Goal: Transaction & Acquisition: Purchase product/service

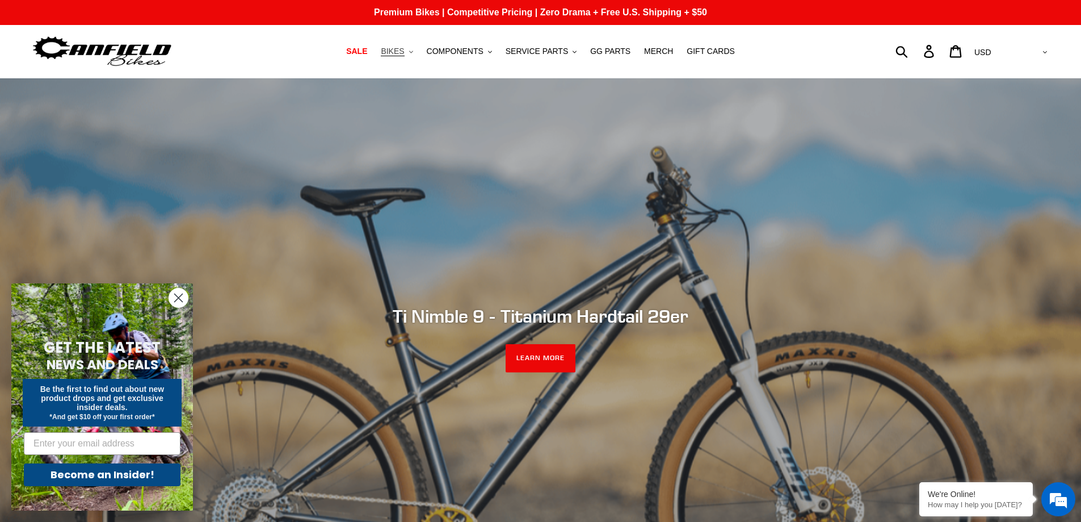
click at [404, 49] on span "BIKES" at bounding box center [392, 52] width 23 height 10
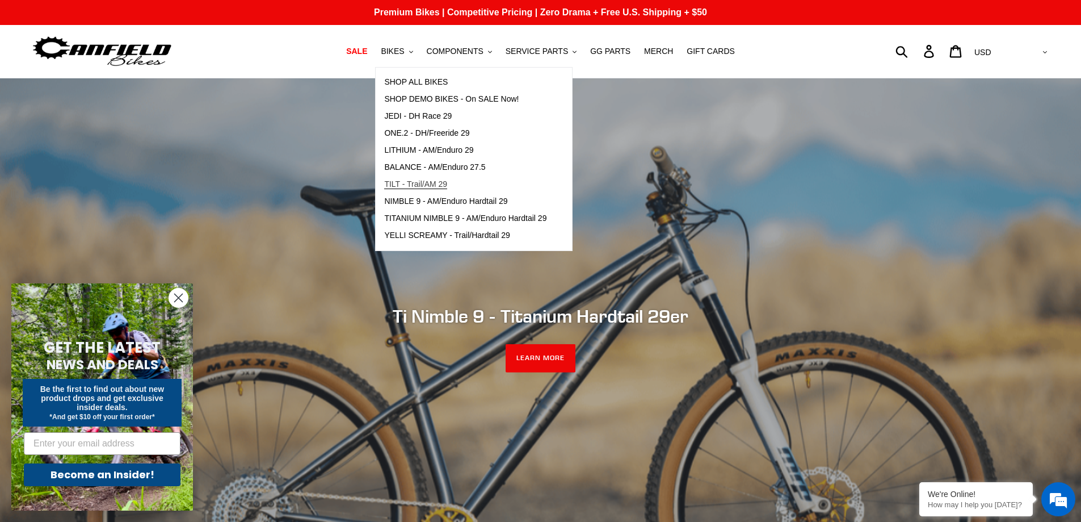
click at [423, 183] on span "TILT - Trail/AM 29" at bounding box center [415, 184] width 63 height 10
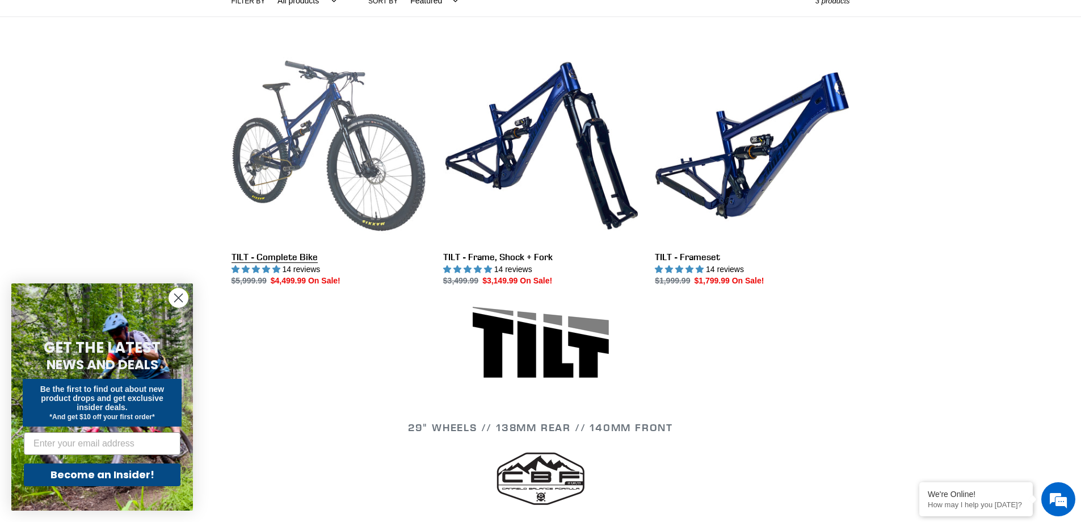
click at [320, 197] on link "TILT - Complete Bike" at bounding box center [329, 167] width 195 height 239
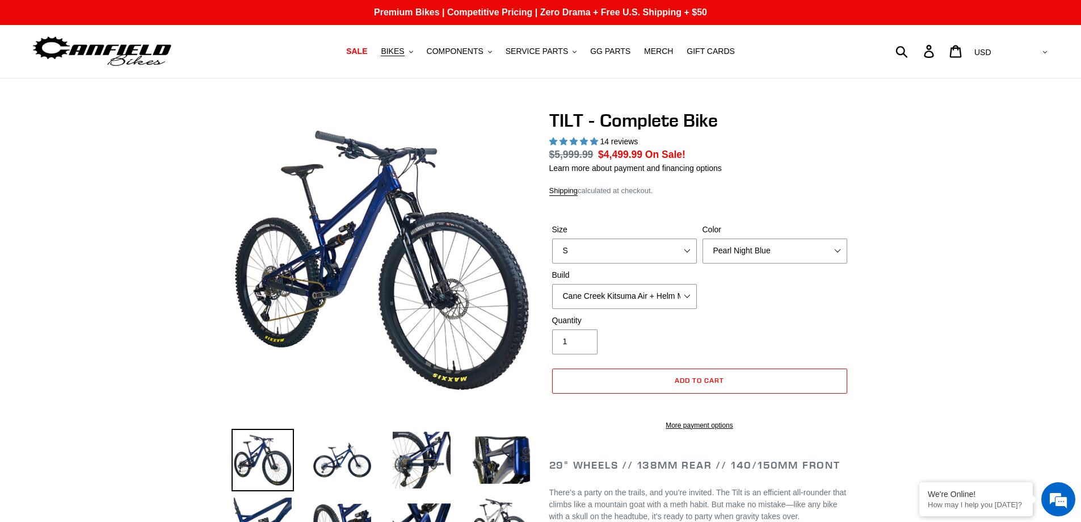
select select "highest-rating"
click at [631, 246] on select "S M L" at bounding box center [624, 250] width 145 height 25
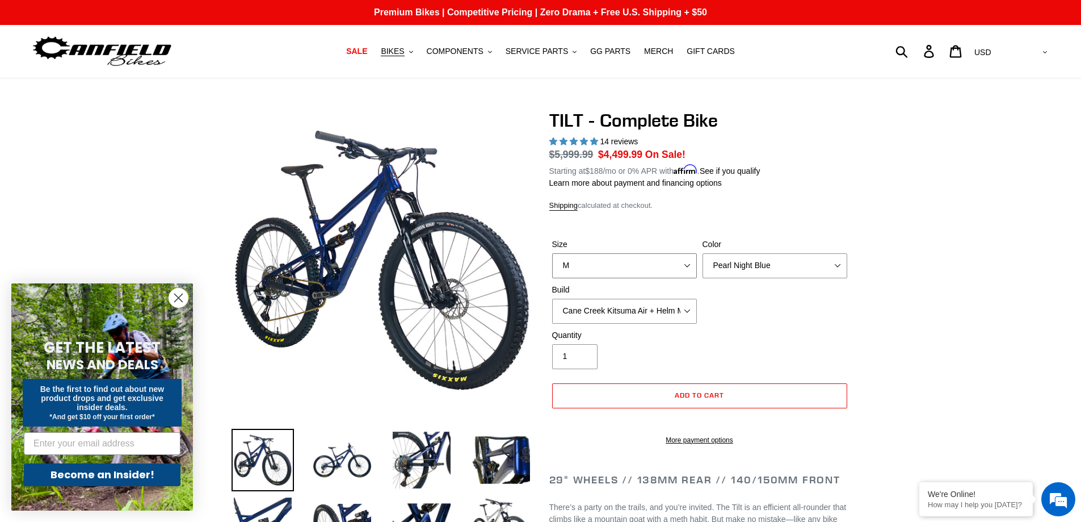
click at [552, 253] on select "S M L" at bounding box center [624, 265] width 145 height 25
click at [608, 272] on select "S M L" at bounding box center [624, 265] width 145 height 25
select select "L"
click at [552, 253] on select "S M L" at bounding box center [624, 265] width 145 height 25
click at [717, 316] on div "Size S M L Color Pearl Night Blue Stealth Silver Raw Build Cane Creek Kitsuma A…" at bounding box center [699, 283] width 301 height 91
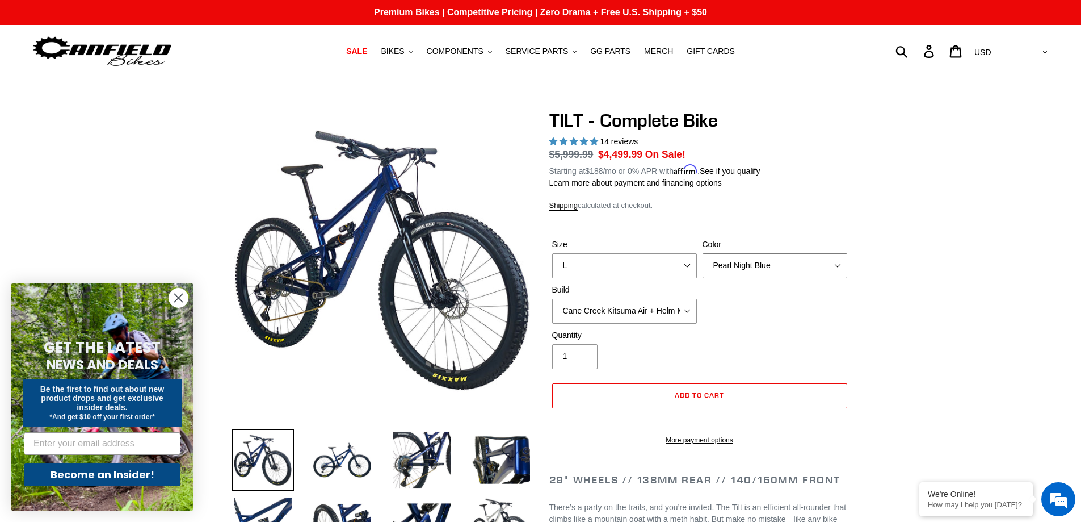
click at [736, 270] on select "Pearl Night Blue Stealth Silver Raw" at bounding box center [775, 265] width 145 height 25
select select "Raw"
click at [703, 253] on select "Pearl Night Blue Stealth Silver Raw" at bounding box center [775, 265] width 145 height 25
click at [715, 304] on div "Size S M L Color Pearl Night Blue Stealth Silver Raw Build Cane Creek Kitsuma A…" at bounding box center [699, 283] width 301 height 91
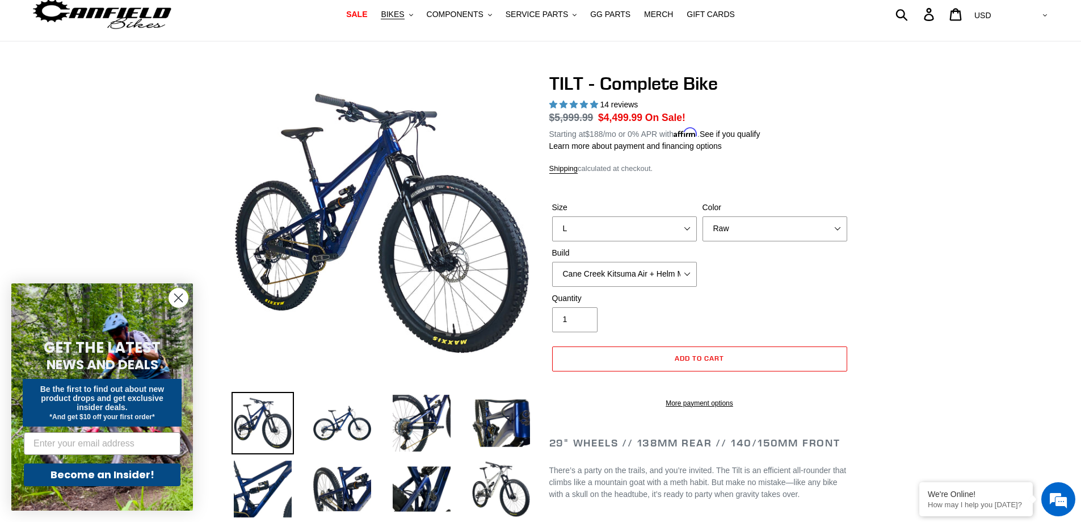
scroll to position [57, 0]
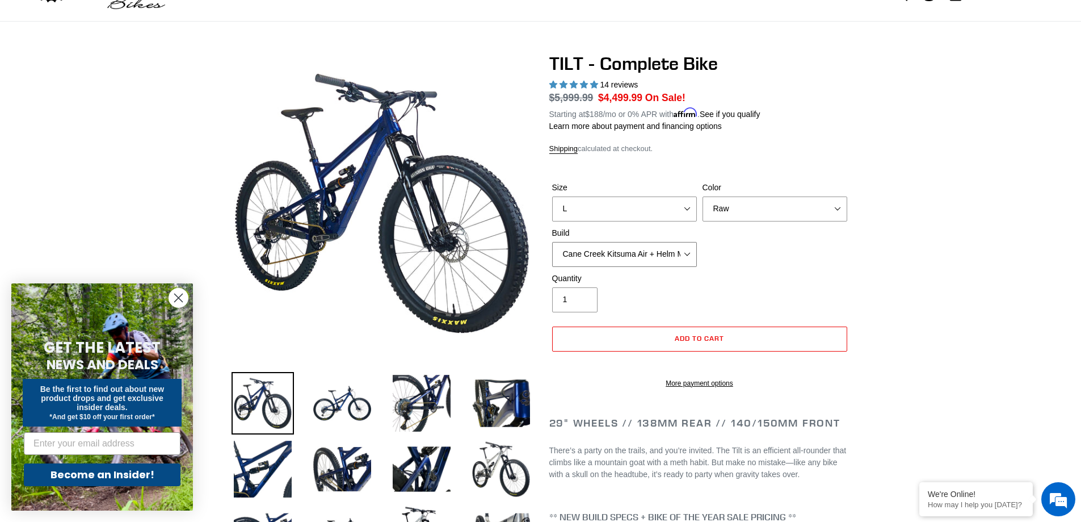
click at [666, 260] on select "Cane Creek Kitsuma Air + Helm MKII 140 + SRAM GX Cane Creek Kitsuma Air + Helm …" at bounding box center [624, 254] width 145 height 25
click at [814, 281] on div "Quantity 1" at bounding box center [699, 294] width 301 height 45
click at [677, 217] on select "S M L" at bounding box center [624, 208] width 145 height 25
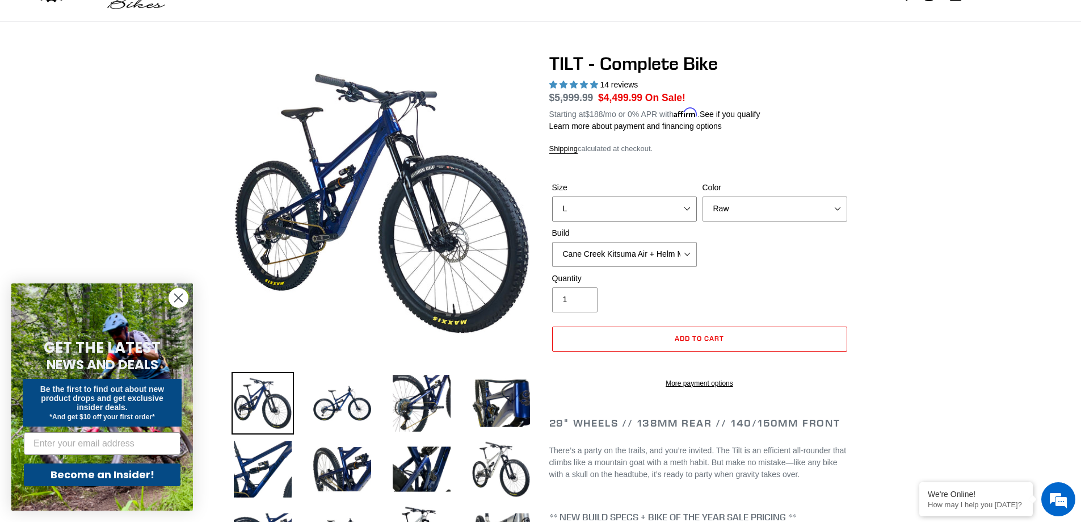
select select "M"
click at [552, 196] on select "S M L" at bounding box center [624, 208] width 145 height 25
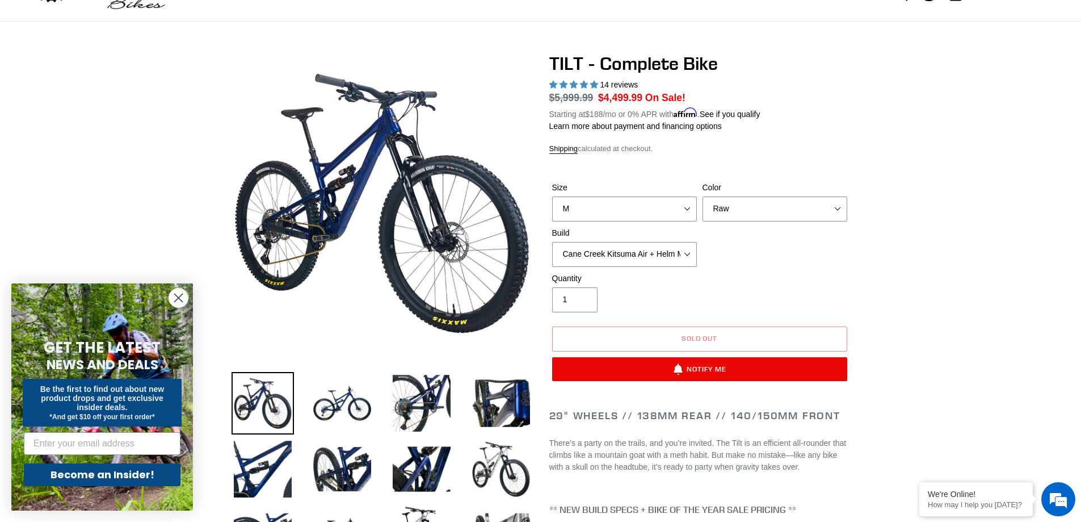
click at [781, 260] on div "Size S M L Color Pearl Night Blue Stealth Silver Raw Build Cane Creek Kitsuma A…" at bounding box center [699, 227] width 301 height 91
click at [708, 206] on select "Pearl Night Blue Stealth Silver Raw" at bounding box center [775, 208] width 145 height 25
select select "Stealth Silver"
click at [703, 196] on select "Pearl Night Blue Stealth Silver Raw" at bounding box center [775, 208] width 145 height 25
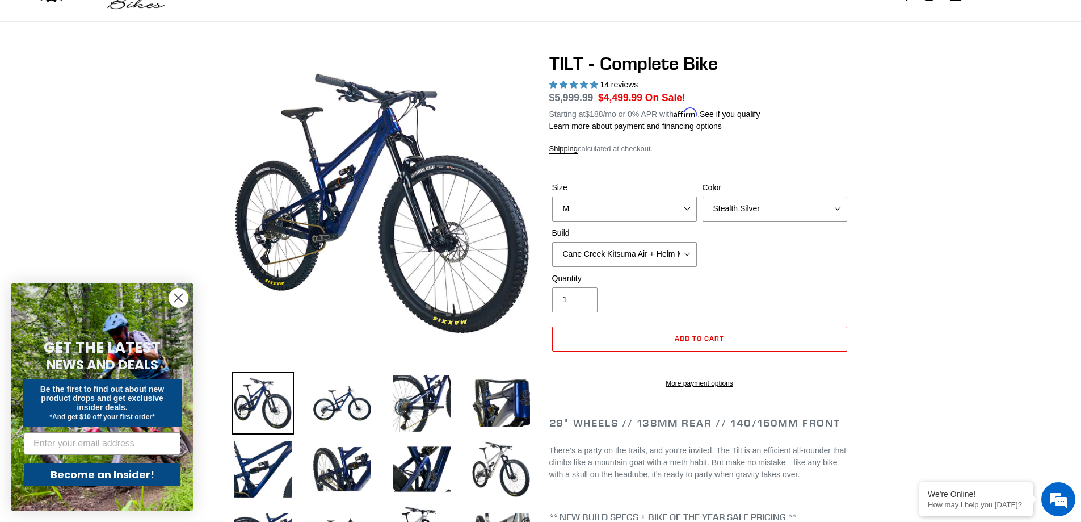
click at [720, 262] on div "Size S M L Color Pearl Night Blue Stealth Silver Raw Build Cane Creek Kitsuma A…" at bounding box center [699, 227] width 301 height 91
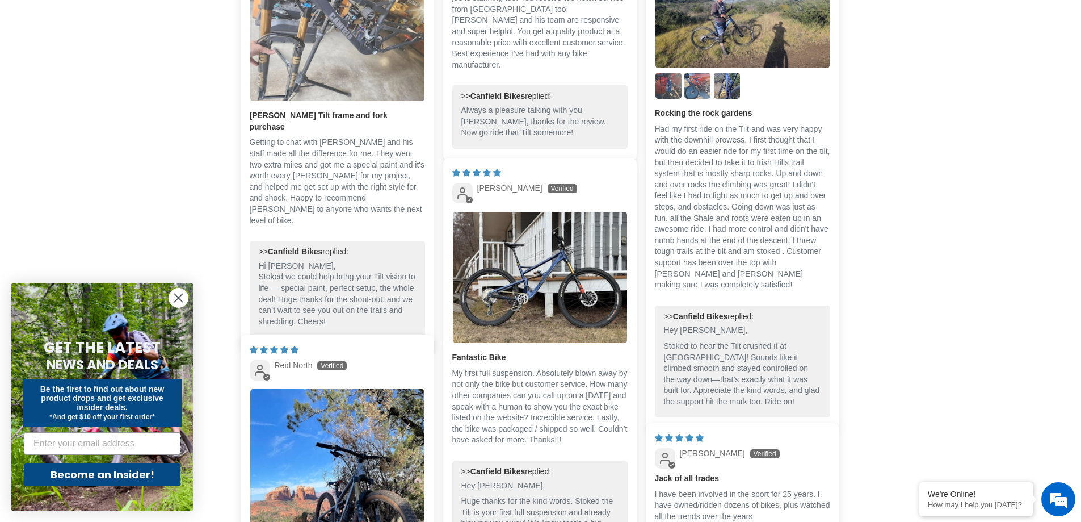
scroll to position [2781, 0]
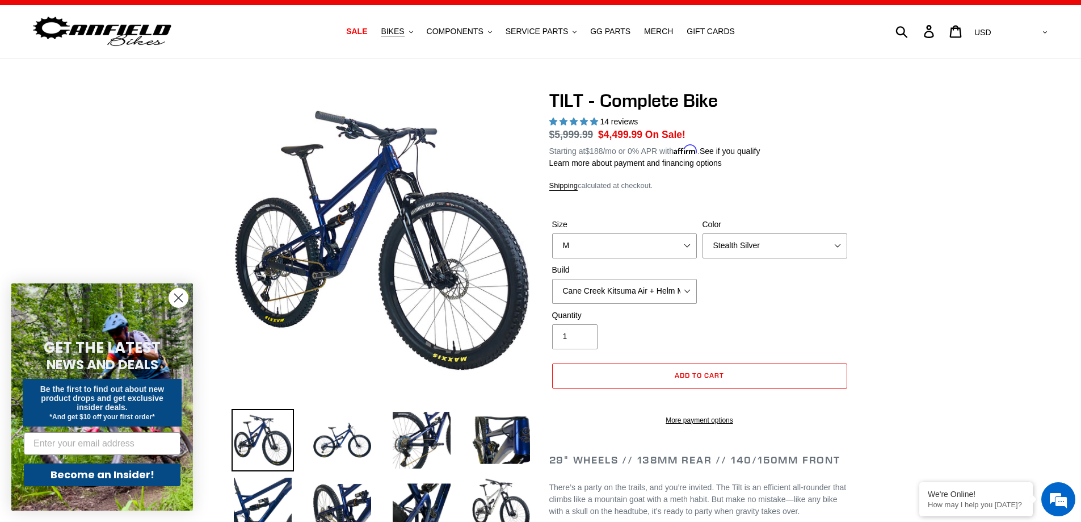
scroll to position [0, 0]
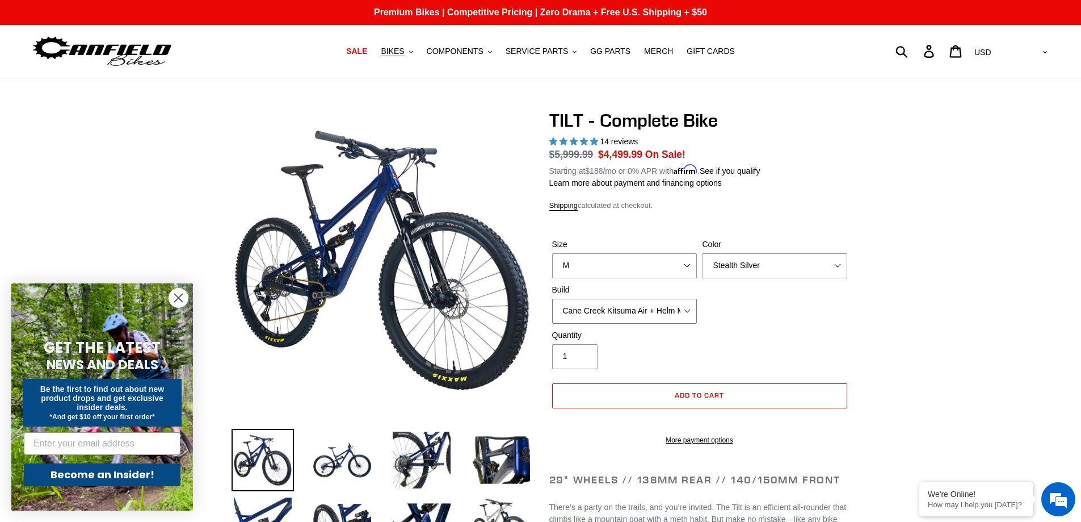
click at [633, 305] on select "Cane Creek Kitsuma Air + Helm MKII 140 + SRAM GX Cane Creek Kitsuma Air + Helm …" at bounding box center [624, 310] width 145 height 25
click at [552, 298] on select "Cane Creek Kitsuma Air + Helm MKII 140 + SRAM GX Cane Creek Kitsuma Air + Helm …" at bounding box center [624, 310] width 145 height 25
click at [640, 313] on select "Cane Creek Kitsuma Air + Helm MKII 140 + SRAM GX Cane Creek Kitsuma Air + Helm …" at bounding box center [624, 310] width 145 height 25
click at [552, 298] on select "Cane Creek Kitsuma Air + Helm MKII 140 + SRAM GX Cane Creek Kitsuma Air + Helm …" at bounding box center [624, 310] width 145 height 25
click at [637, 314] on select "Cane Creek Kitsuma Air + Helm MKII 140 + SRAM GX Cane Creek Kitsuma Air + Helm …" at bounding box center [624, 310] width 145 height 25
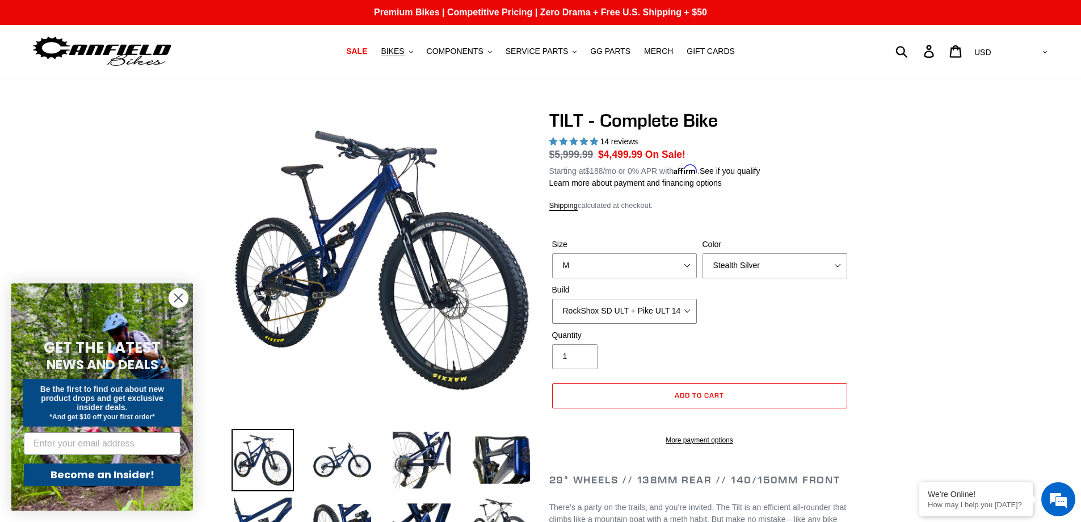
click at [552, 298] on select "Cane Creek Kitsuma Air + Helm MKII 140 + SRAM GX Cane Creek Kitsuma Air + Helm …" at bounding box center [624, 310] width 145 height 25
click at [636, 317] on select "Cane Creek Kitsuma Air + Helm MKII 140 + SRAM GX Cane Creek Kitsuma Air + Helm …" at bounding box center [624, 310] width 145 height 25
select select "RockShox SD ULT + Pike ULT 140 + Shimano XT"
click at [552, 298] on select "Cane Creek Kitsuma Air + Helm MKII 140 + SRAM GX Cane Creek Kitsuma Air + Helm …" at bounding box center [624, 310] width 145 height 25
click at [729, 364] on div "Quantity 1" at bounding box center [699, 351] width 301 height 45
